Goal: Task Accomplishment & Management: Complete application form

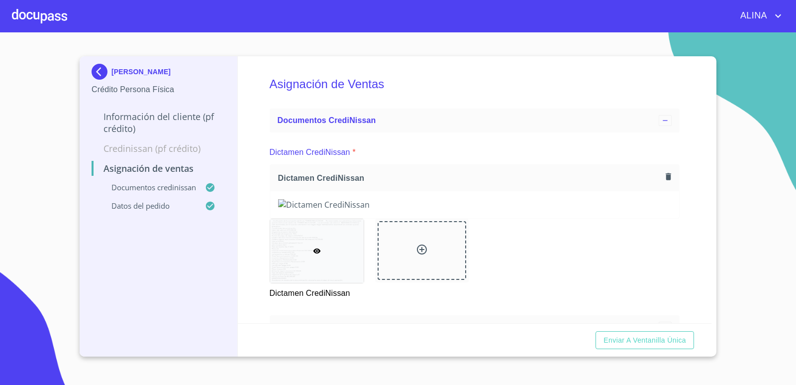
scroll to position [631, 0]
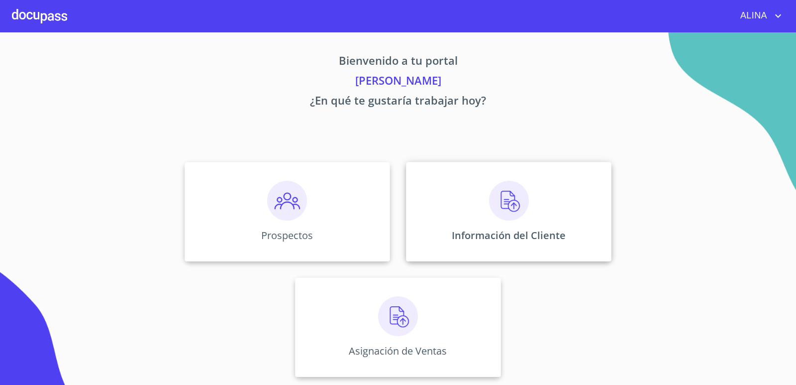
click at [453, 201] on div "Información del Cliente" at bounding box center [509, 212] width 206 height 100
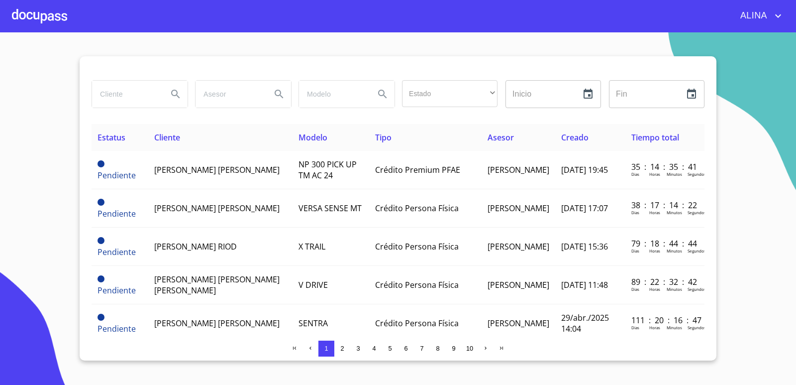
click at [137, 99] on input "search" at bounding box center [126, 94] width 68 height 27
type input "oscar torres"
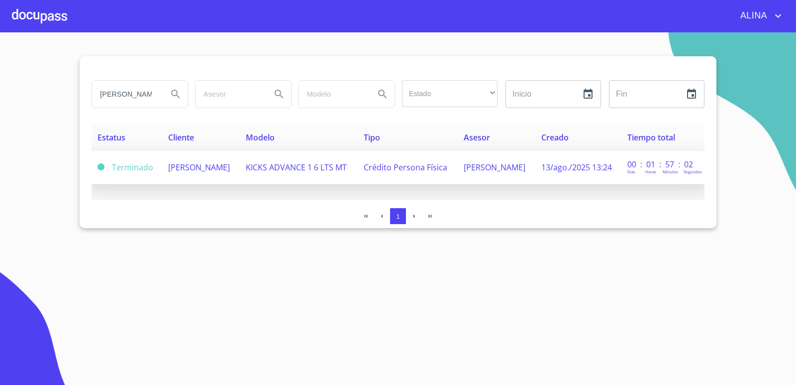
click at [186, 166] on span "[PERSON_NAME]" at bounding box center [199, 167] width 62 height 11
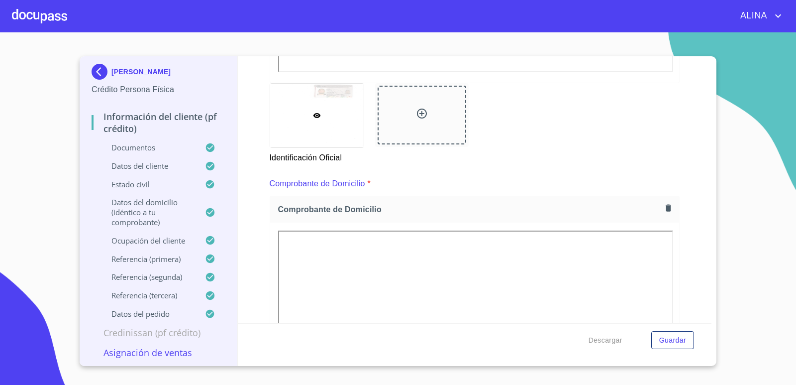
scroll to position [647, 0]
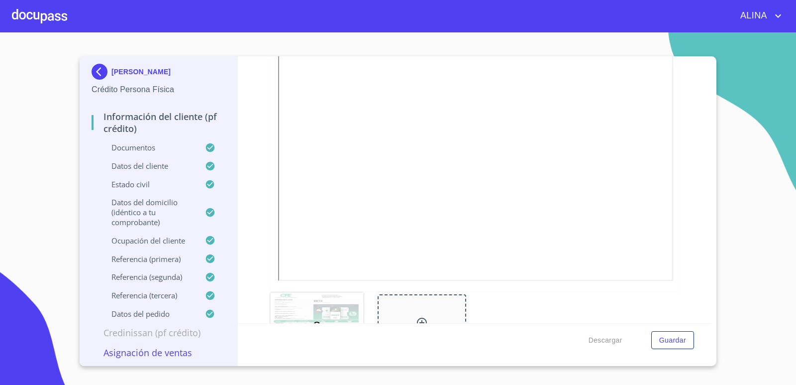
click at [58, 21] on div at bounding box center [39, 16] width 55 height 32
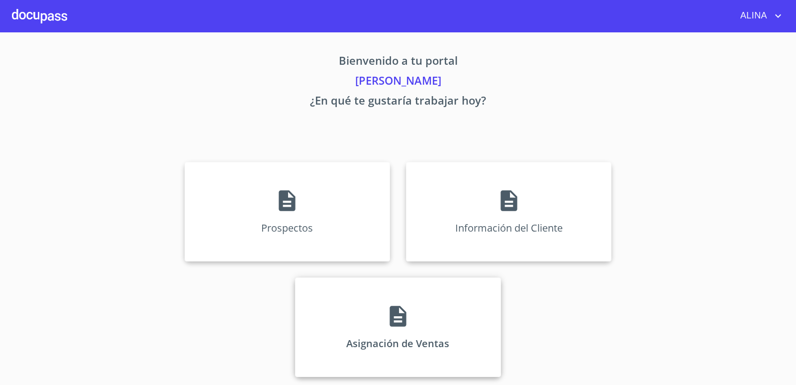
click at [449, 305] on div "Asignación de Ventas" at bounding box center [398, 327] width 206 height 100
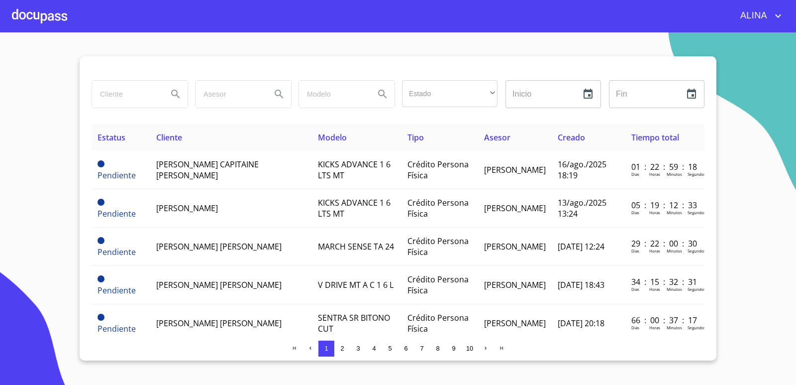
click at [140, 100] on input "search" at bounding box center [126, 94] width 68 height 27
type input "[PERSON_NAME]"
click at [179, 93] on icon "Search" at bounding box center [176, 94] width 12 height 12
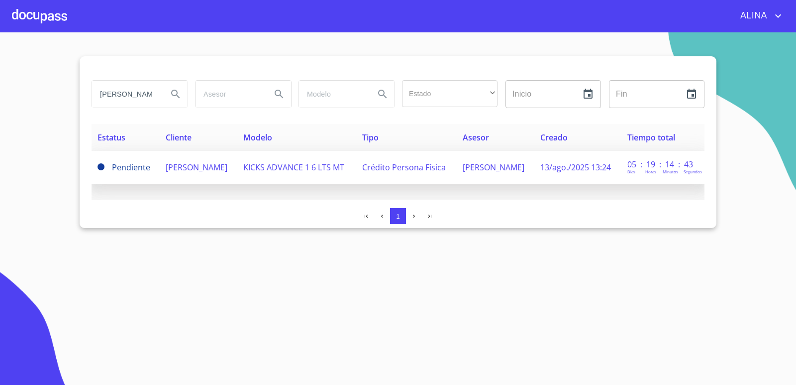
click at [205, 162] on span "[PERSON_NAME]" at bounding box center [197, 167] width 62 height 11
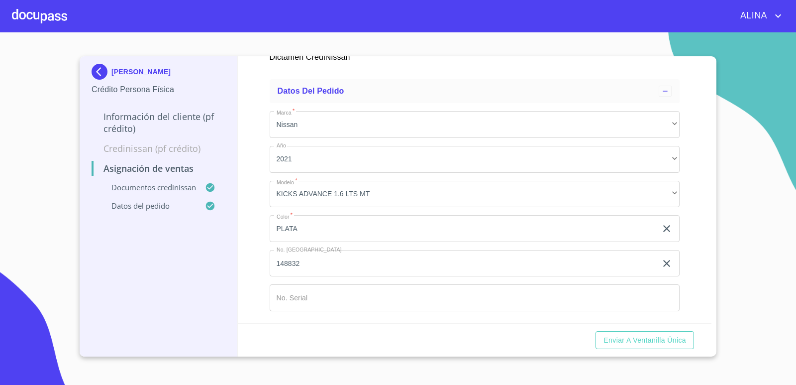
scroll to position [631, 0]
click at [318, 242] on input "Marca   *" at bounding box center [464, 228] width 388 height 27
paste input "U481551"
type input "U481551"
click at [634, 340] on span "Enviar a Ventanilla única" at bounding box center [645, 340] width 83 height 12
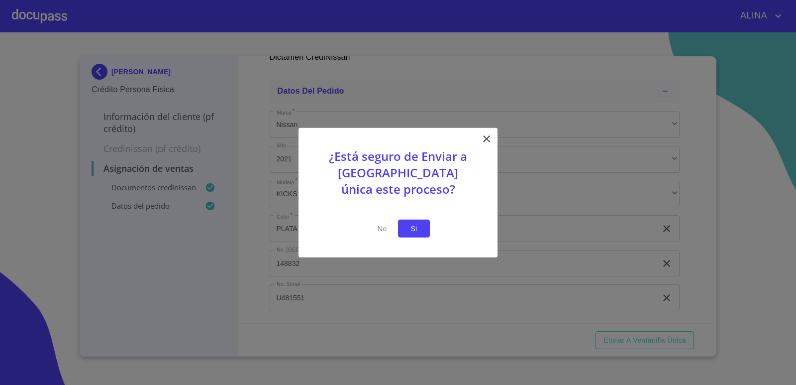
click at [423, 233] on button "Si" at bounding box center [414, 228] width 32 height 18
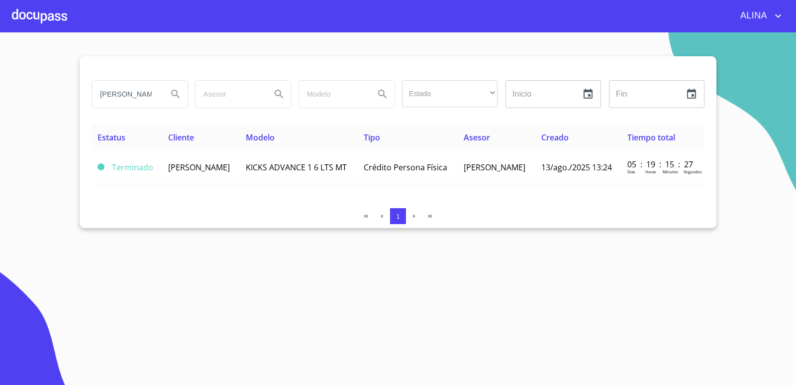
click at [276, 291] on section "OSCAR TORRES REUS Estado ​ ​ Inicio ​ Fin ​ Estatus Cliente Modelo Tipo Asesor …" at bounding box center [398, 208] width 796 height 352
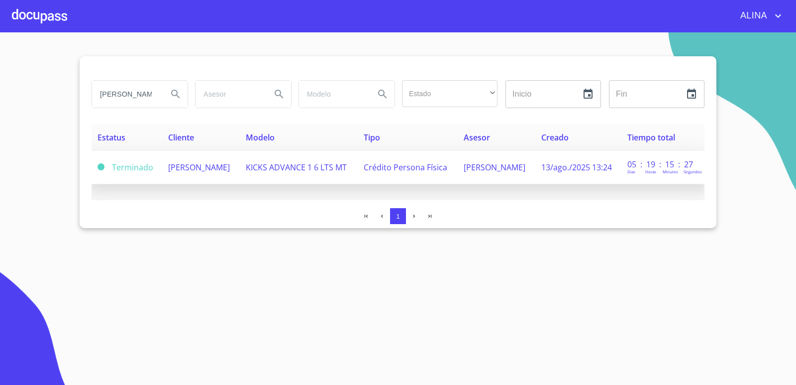
copy span "[PERSON_NAME]"
drag, startPoint x: 162, startPoint y: 165, endPoint x: 186, endPoint y: 178, distance: 27.4
click at [186, 178] on td "[PERSON_NAME]" at bounding box center [200, 167] width 77 height 33
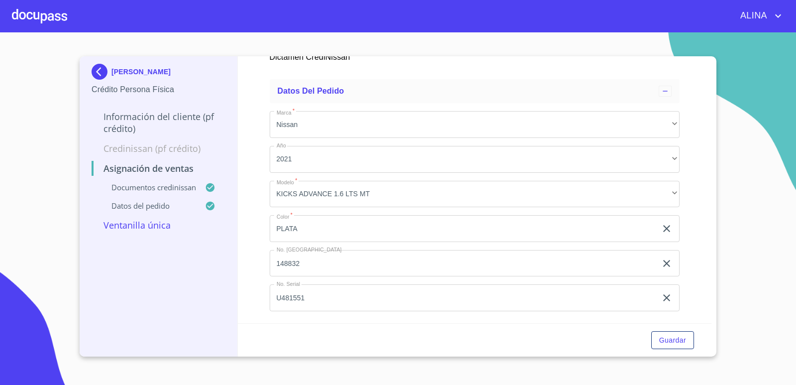
scroll to position [631, 0]
click at [675, 341] on span "Guardar" at bounding box center [672, 340] width 27 height 12
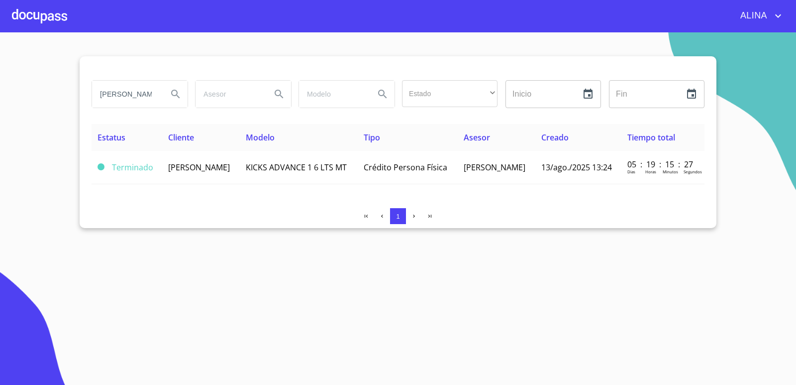
drag, startPoint x: 154, startPoint y: 92, endPoint x: 45, endPoint y: 104, distance: 110.2
click at [45, 104] on section "OSCAR TORRES REUS Estado ​ ​ Inicio ​ Fin ​ Estatus Cliente Modelo Tipo Asesor …" at bounding box center [398, 208] width 796 height 352
click at [155, 95] on input "mauricioS REUS" at bounding box center [126, 94] width 68 height 27
type input "m"
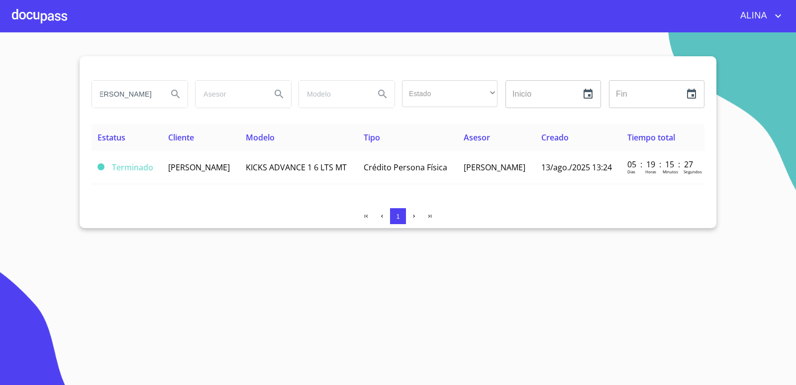
scroll to position [0, 16]
type input "MAURICIO MANUEL"
click at [178, 98] on icon "Search" at bounding box center [176, 94] width 12 height 12
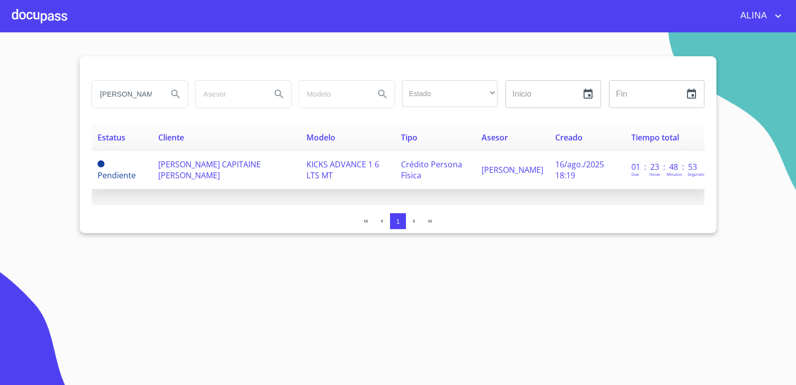
click at [206, 171] on td "MAURICIO MANUEL CAPITAINE SANCHEZ" at bounding box center [226, 170] width 148 height 38
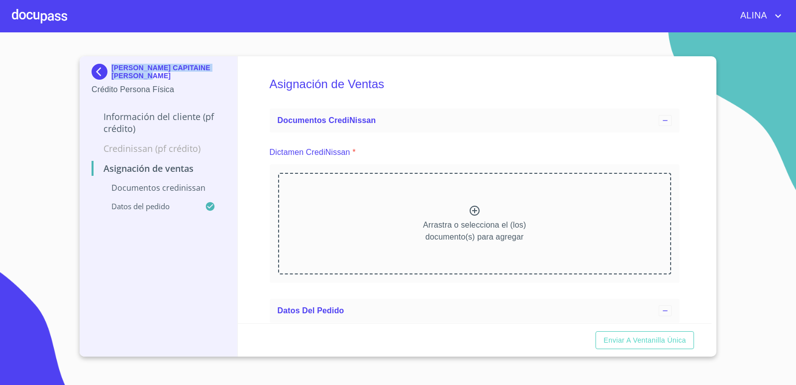
copy p "MAURICIO MANUEL CAPITAINE SANCHEZ"
drag, startPoint x: 112, startPoint y: 69, endPoint x: 148, endPoint y: 76, distance: 36.6
click at [148, 76] on p "MAURICIO MANUEL CAPITAINE SANCHEZ" at bounding box center [168, 72] width 114 height 16
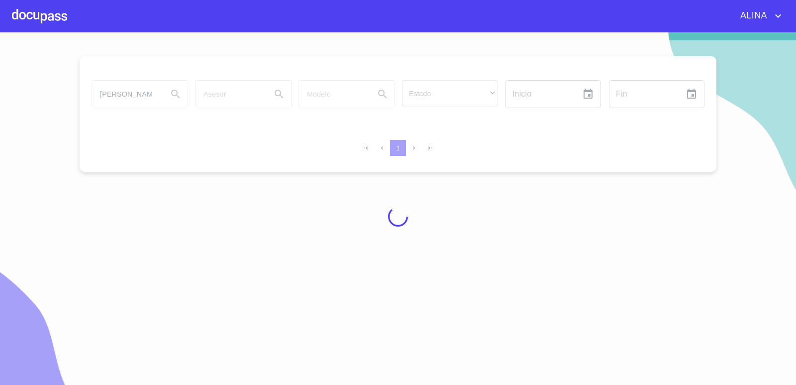
click at [25, 17] on div at bounding box center [39, 16] width 55 height 32
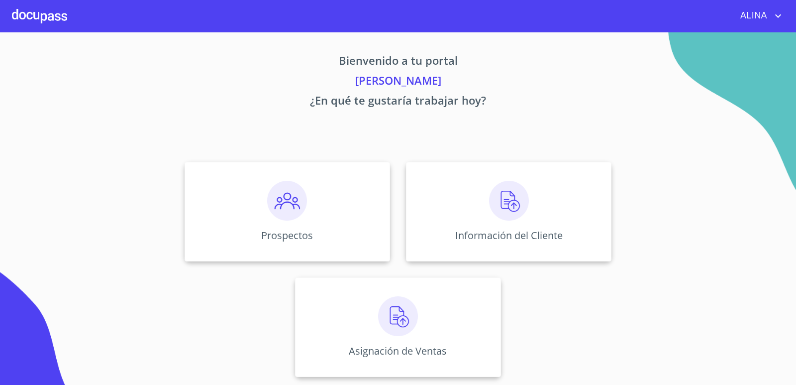
click at [402, 191] on div "Prospectos Información del Cliente Asignación de Ventas" at bounding box center [398, 269] width 617 height 231
click at [440, 189] on div "Información del Cliente" at bounding box center [509, 212] width 206 height 100
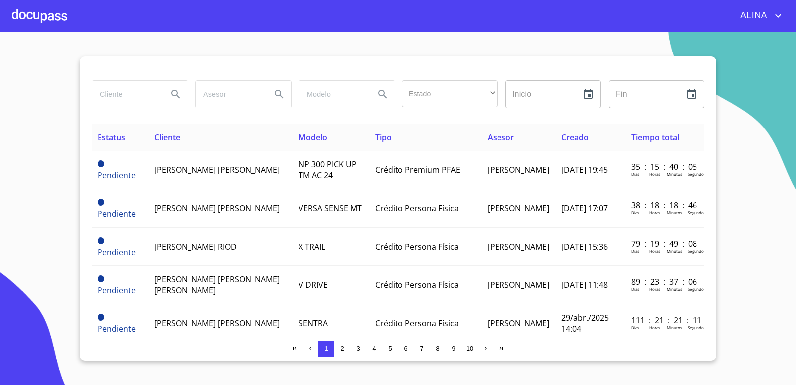
click at [144, 95] on input "search" at bounding box center [126, 94] width 68 height 27
paste input "MAURICIO MANUEL CAPITAINE SANCHEZ"
type input "MAURICIO MANUEL CAPITAINE SANCHEZ"
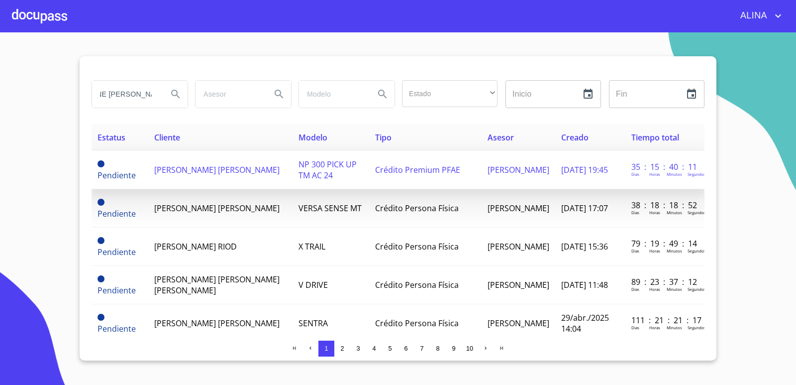
scroll to position [0, 0]
click at [176, 169] on span "FREDY ARTURO CHAVEZ CRUZ" at bounding box center [216, 169] width 125 height 11
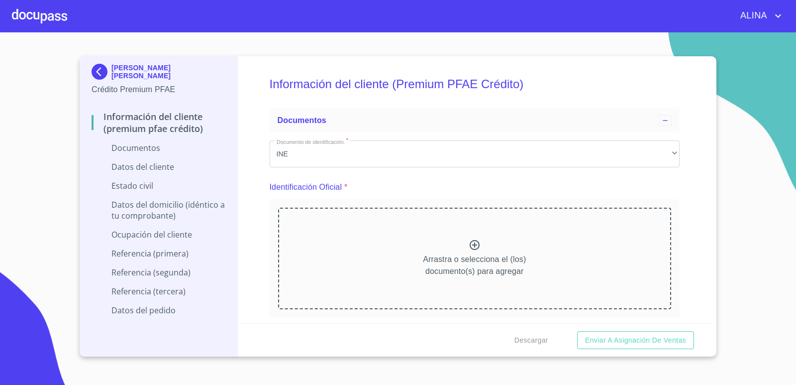
click at [58, 18] on div at bounding box center [39, 16] width 55 height 32
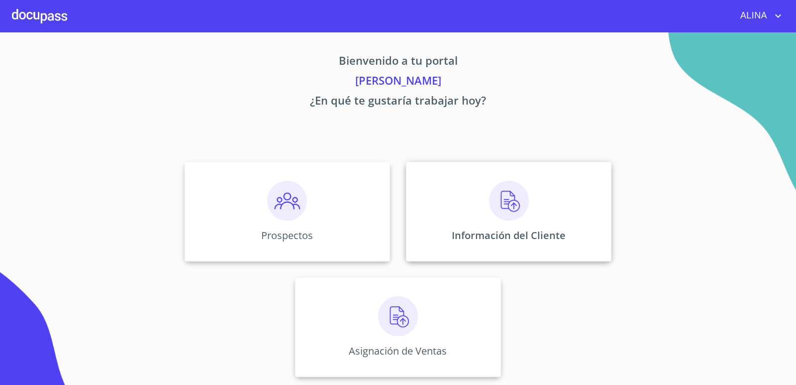
click at [430, 195] on div "Información del Cliente" at bounding box center [509, 212] width 206 height 100
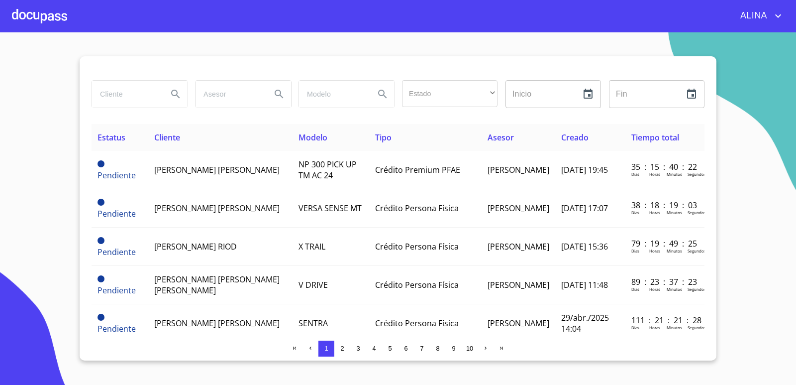
click at [142, 94] on input "search" at bounding box center [126, 94] width 68 height 27
paste input "MAURICIO MANUEL CAPITAINE SANCHEZ"
type input "MAURICIO MANUEL CAPITAINE SANCHEZ"
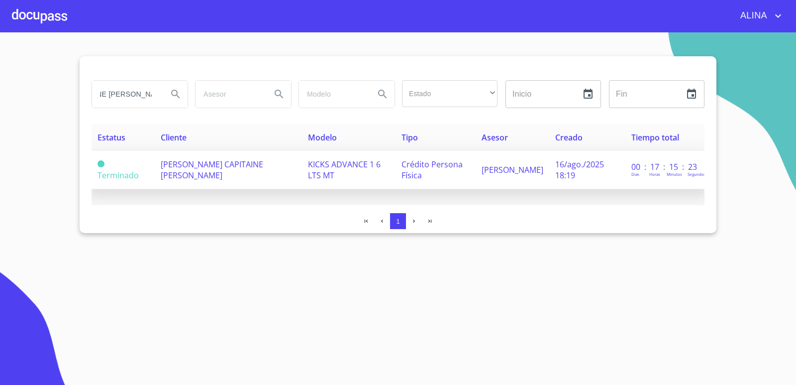
scroll to position [0, 0]
click at [197, 165] on span "MAURICIO MANUEL CAPITAINE SANCHEZ" at bounding box center [212, 170] width 103 height 22
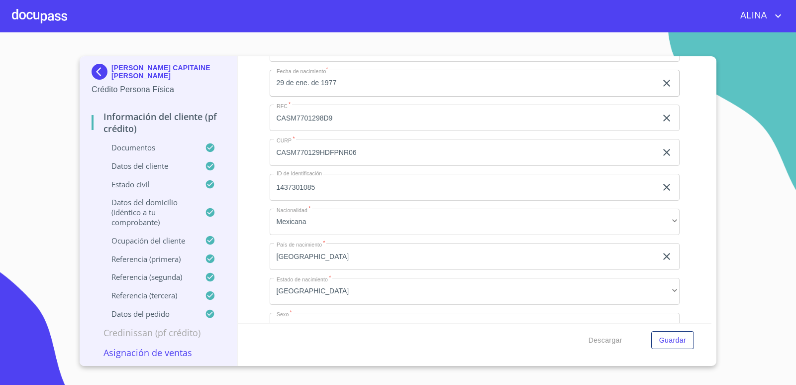
scroll to position [3460, 0]
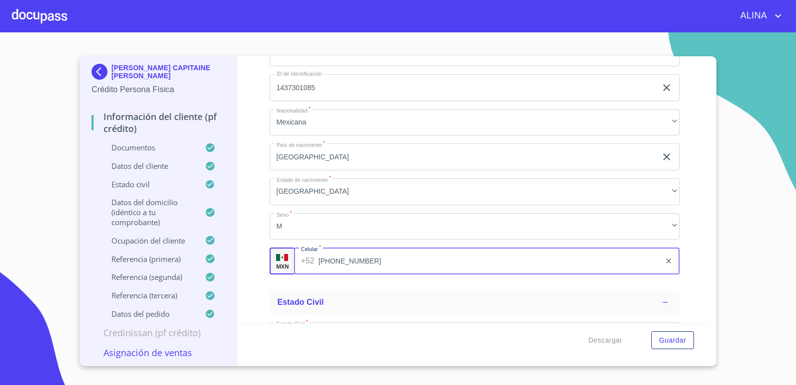
drag, startPoint x: 345, startPoint y: 262, endPoint x: 331, endPoint y: 263, distance: 13.5
click at [331, 263] on input "(33)10167472" at bounding box center [489, 260] width 342 height 27
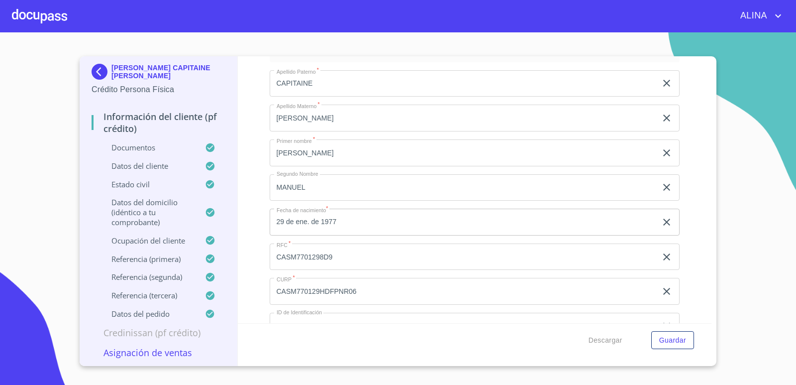
scroll to position [3212, 0]
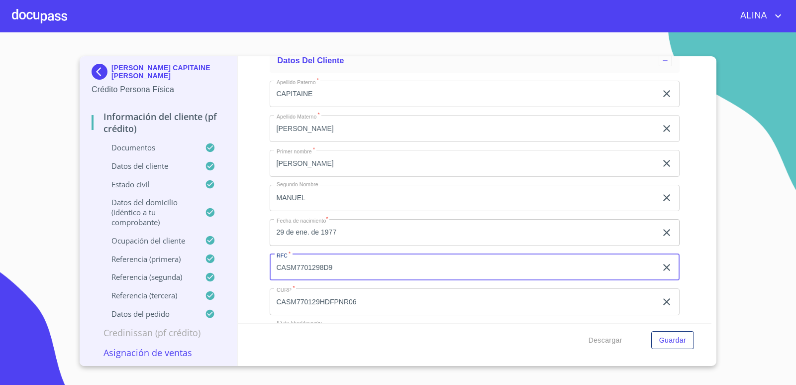
drag, startPoint x: 331, startPoint y: 267, endPoint x: 274, endPoint y: 270, distance: 57.8
click at [274, 270] on input "CASM7701298D9" at bounding box center [464, 267] width 388 height 27
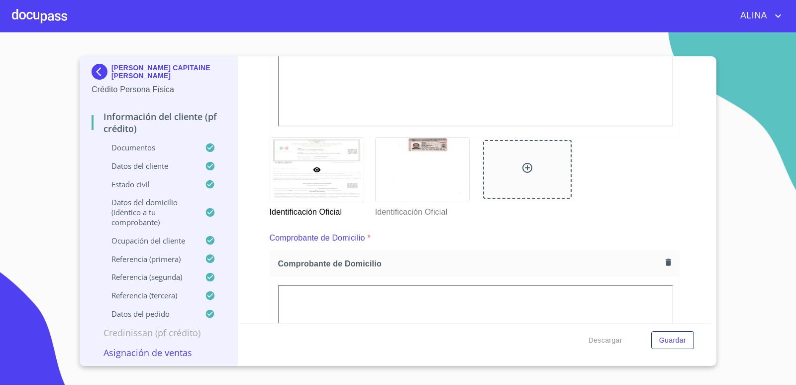
scroll to position [325, 0]
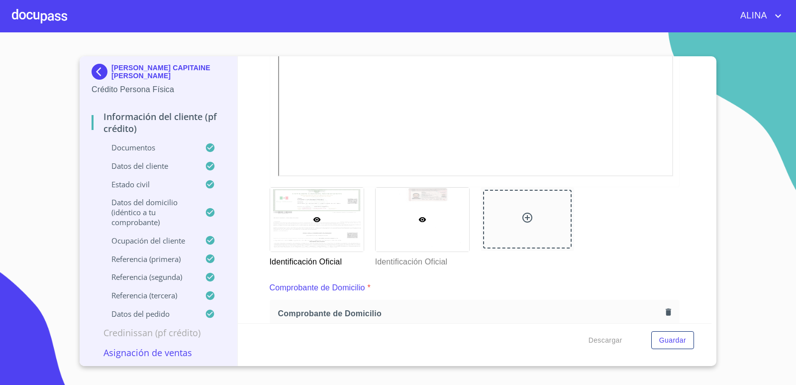
click at [416, 236] on div at bounding box center [423, 220] width 94 height 64
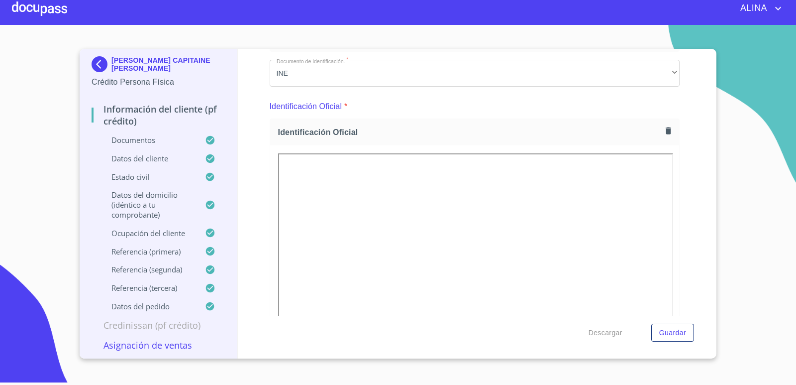
scroll to position [69, 0]
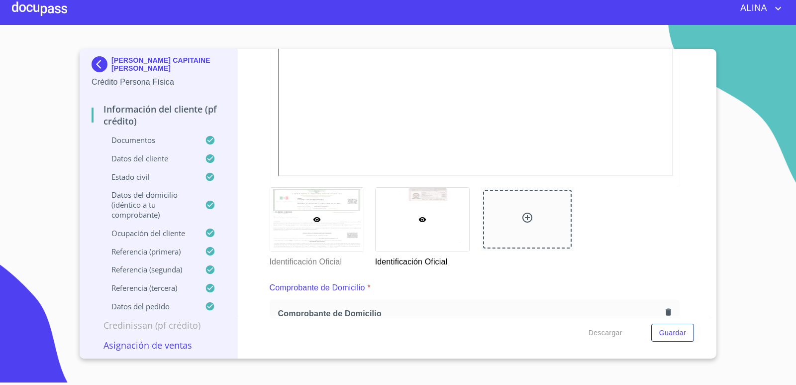
click at [349, 219] on div at bounding box center [317, 220] width 94 height 64
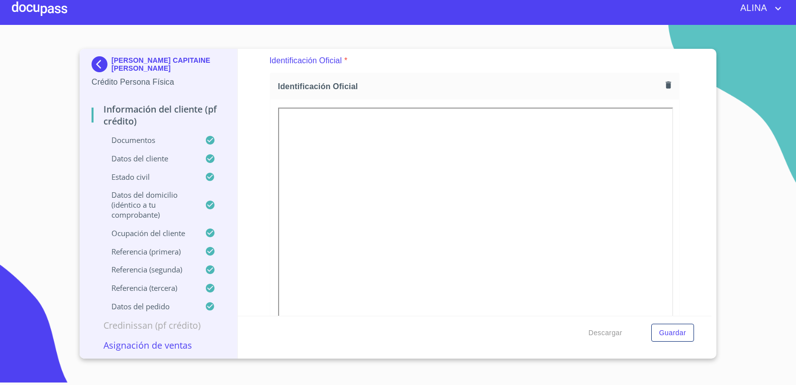
click at [664, 82] on icon "button" at bounding box center [668, 84] width 9 height 9
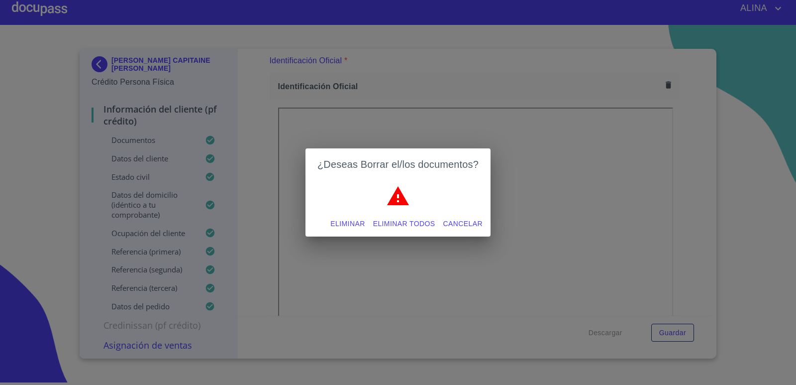
click at [432, 226] on span "Eliminar todos" at bounding box center [404, 223] width 62 height 12
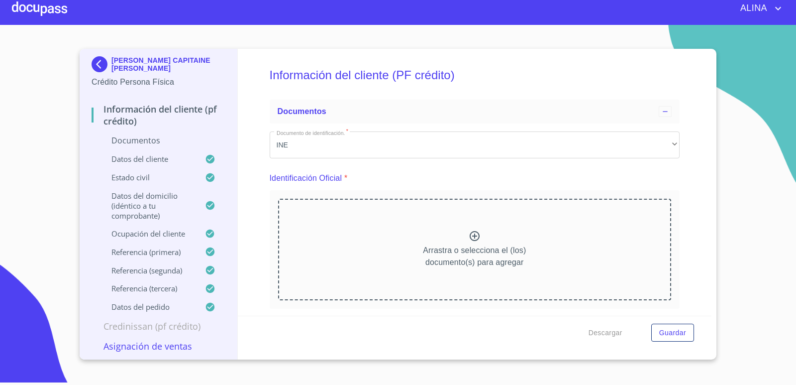
scroll to position [0, 0]
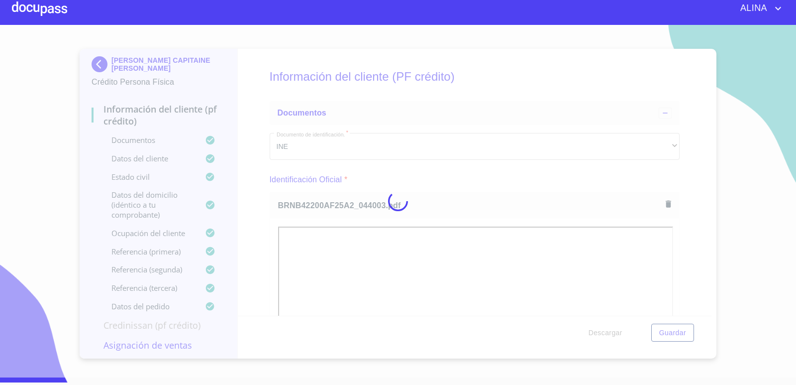
click at [743, 298] on div at bounding box center [398, 201] width 796 height 352
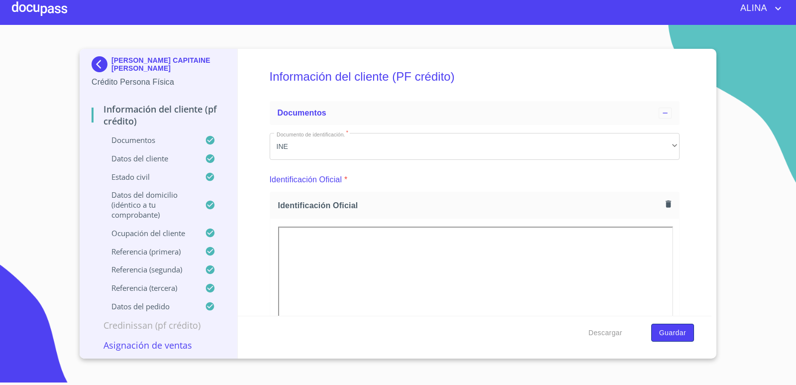
click at [673, 332] on span "Guardar" at bounding box center [672, 332] width 27 height 12
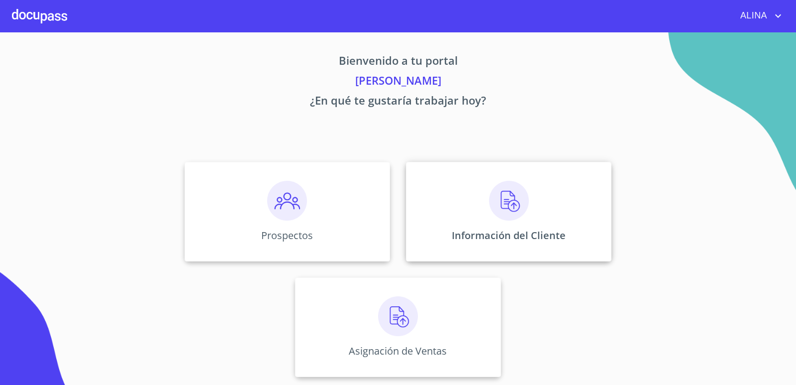
click at [442, 208] on div "Información del Cliente" at bounding box center [509, 212] width 206 height 100
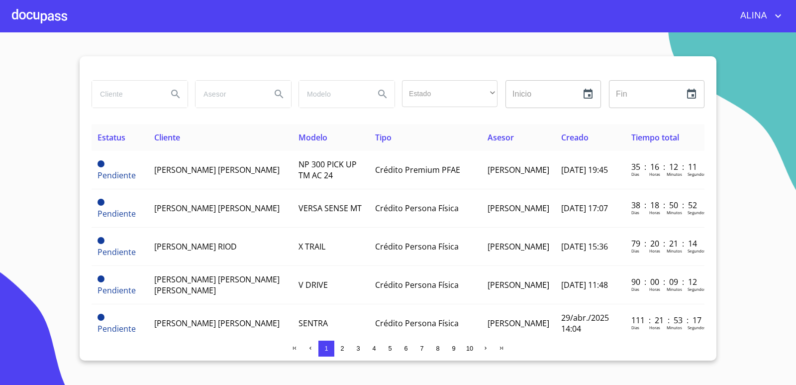
click at [136, 106] on input "search" at bounding box center [126, 94] width 68 height 27
type input "CLAUDIA"
click at [180, 91] on icon "Search" at bounding box center [176, 94] width 12 height 12
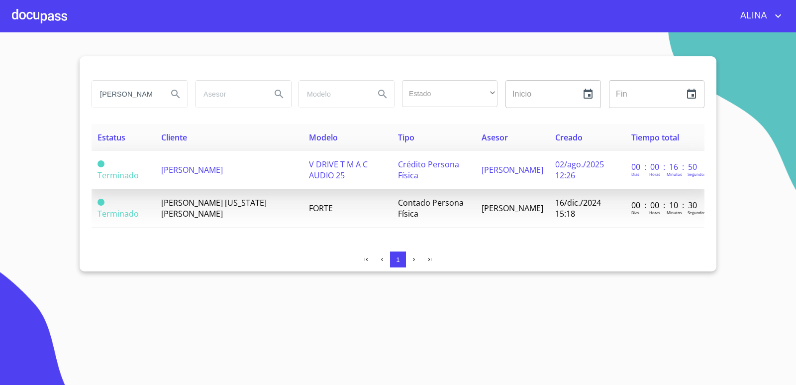
click at [223, 169] on span "CLAUDIA AVILA RODRIGUEZ" at bounding box center [192, 169] width 62 height 11
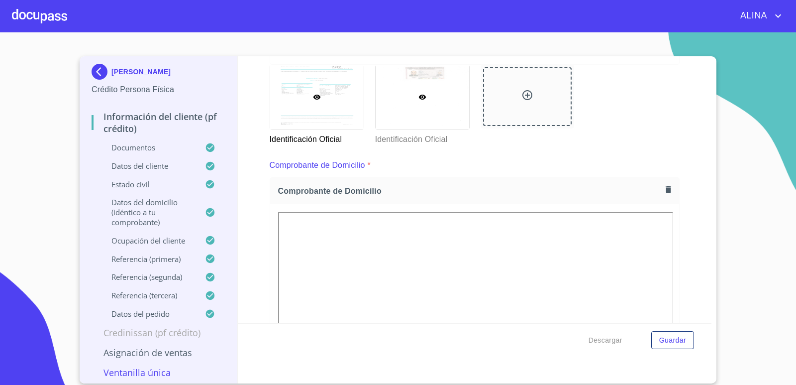
click at [433, 112] on div at bounding box center [423, 97] width 94 height 64
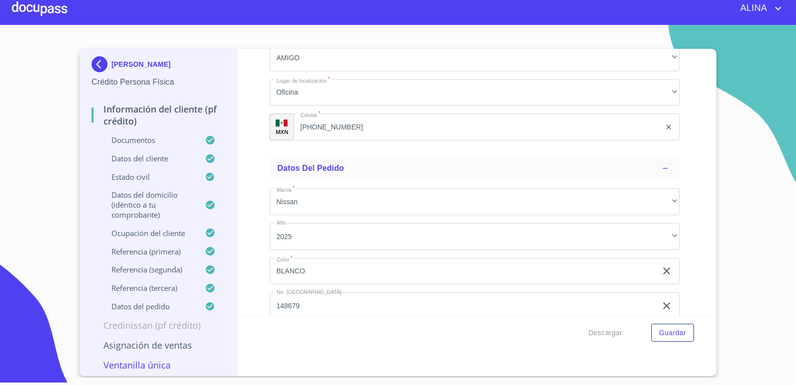
scroll to position [5782, 0]
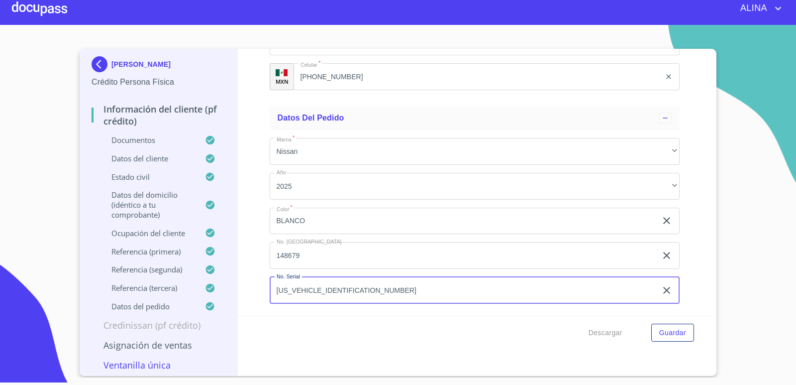
drag, startPoint x: 274, startPoint y: 289, endPoint x: 141, endPoint y: 115, distance: 219.4
click at [352, 291] on input "3N1CN7AE7SK397996" at bounding box center [464, 290] width 388 height 27
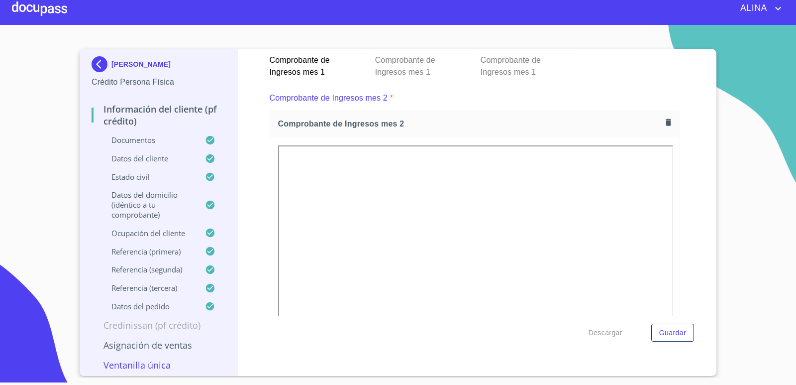
scroll to position [1403, 0]
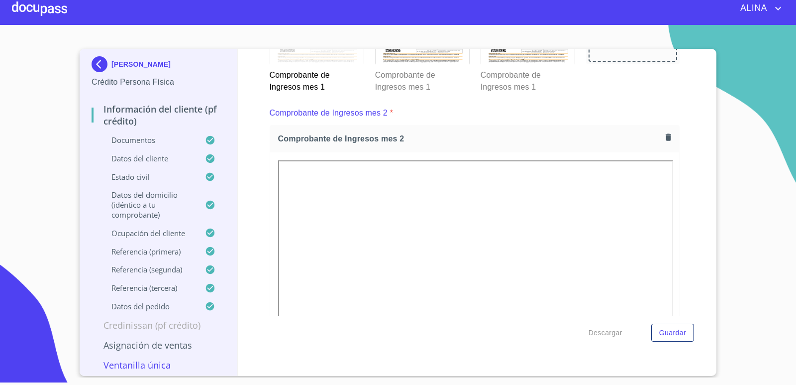
click at [692, 266] on div "Información del cliente (PF crédito) Documentos Documento de identificación.   …" at bounding box center [475, 182] width 474 height 267
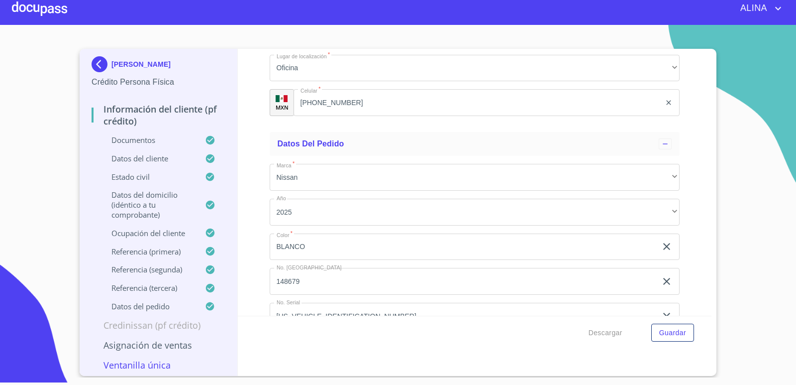
scroll to position [5732, 0]
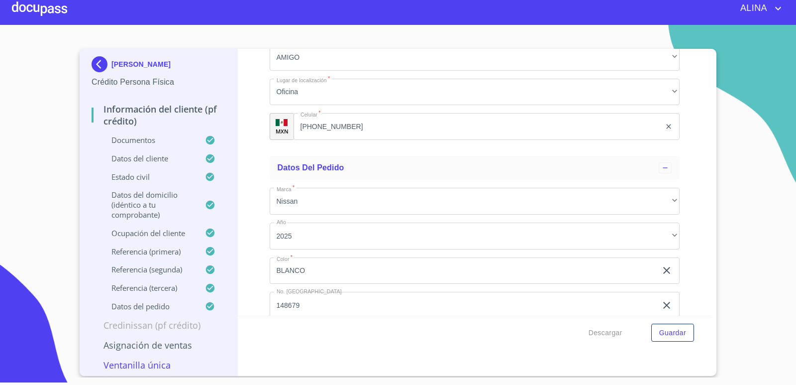
click at [59, 14] on div at bounding box center [39, 9] width 55 height 32
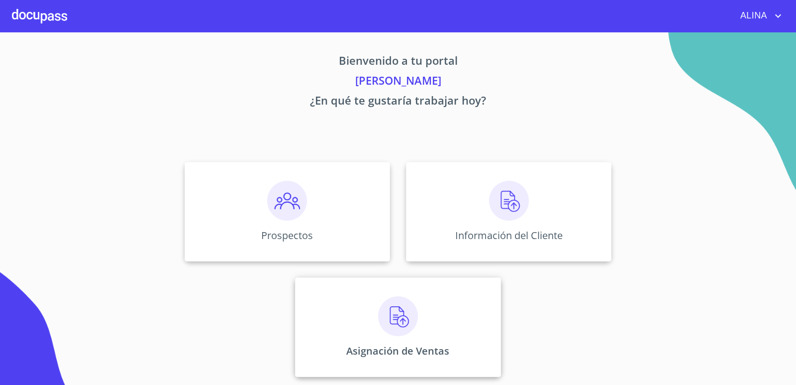
click at [465, 314] on div "Asignación de Ventas" at bounding box center [398, 327] width 206 height 100
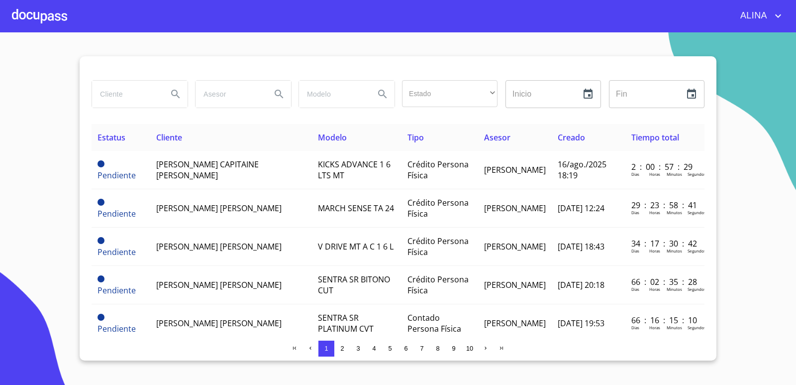
click at [130, 99] on input "search" at bounding box center [126, 94] width 68 height 27
type input "l"
click at [177, 97] on icon "Search" at bounding box center [176, 94] width 12 height 12
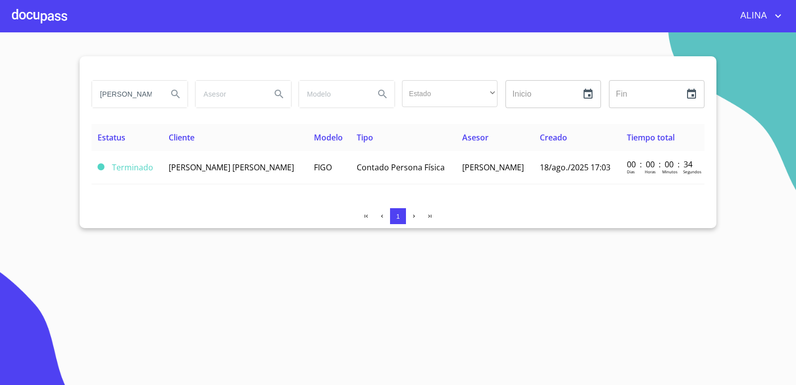
drag, startPoint x: 157, startPoint y: 95, endPoint x: 76, endPoint y: 98, distance: 81.7
click at [76, 98] on section "LUIS RICARDO Estado ​ ​ Inicio ​ Fin ​ Estatus Cliente Modelo Tipo Asesor Cread…" at bounding box center [398, 208] width 796 height 352
type input "OSCAR TORRES"
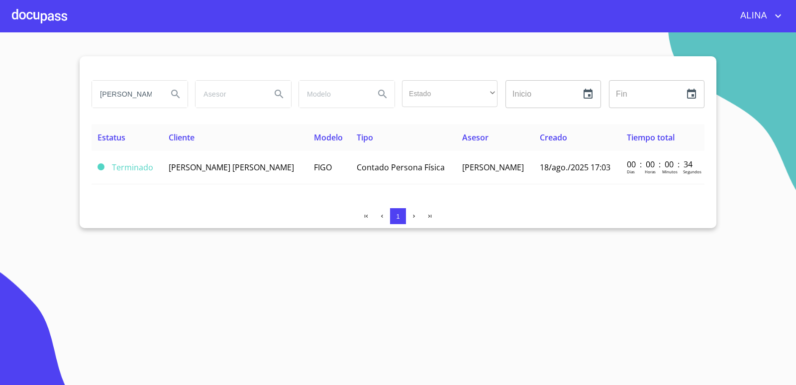
click at [180, 93] on icon "Search" at bounding box center [176, 94] width 12 height 12
